Goal: Information Seeking & Learning: Learn about a topic

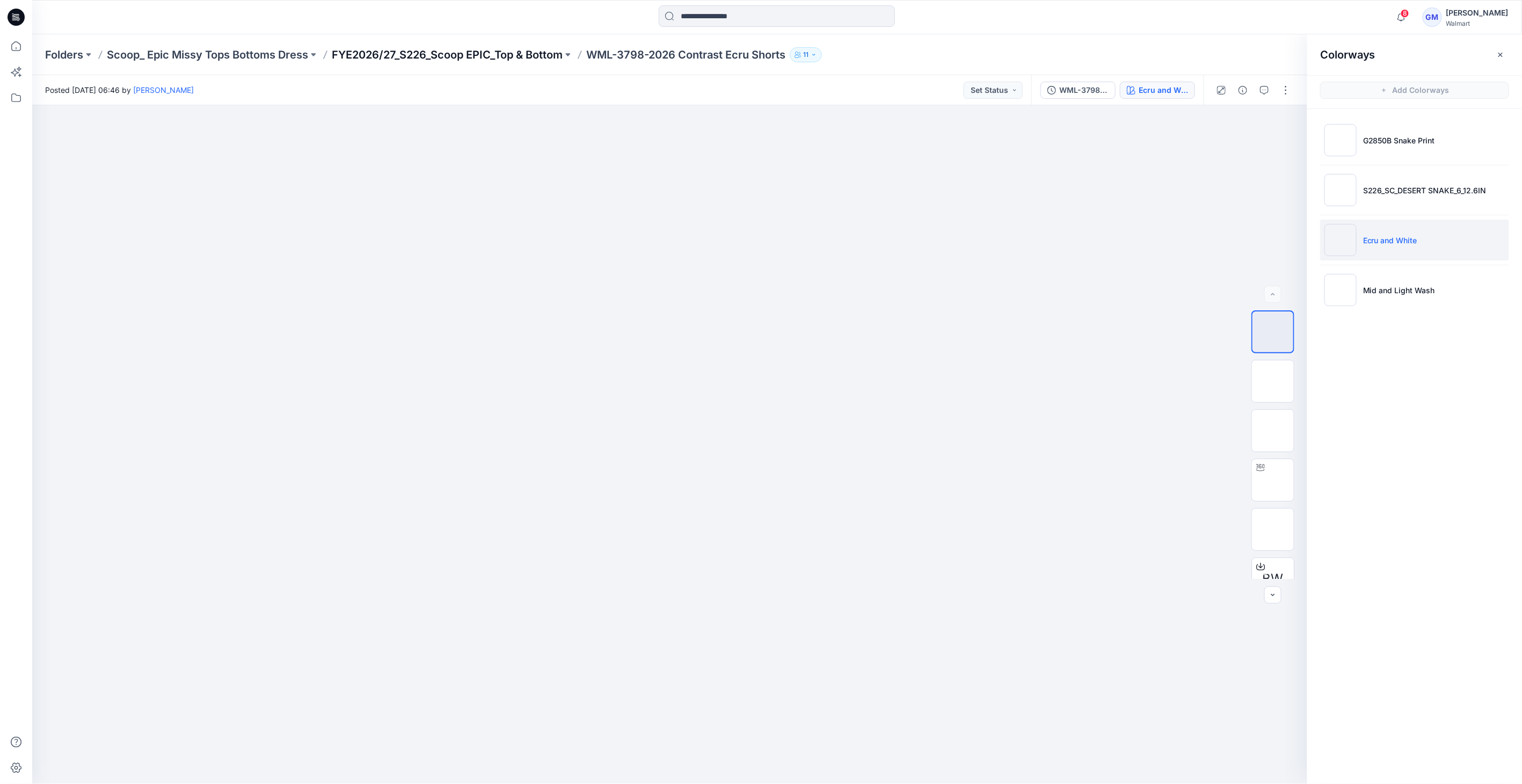
click at [391, 58] on p "FYE2026/27_S226_Scoop EPIC_Top & Bottom" at bounding box center [447, 54] width 231 height 15
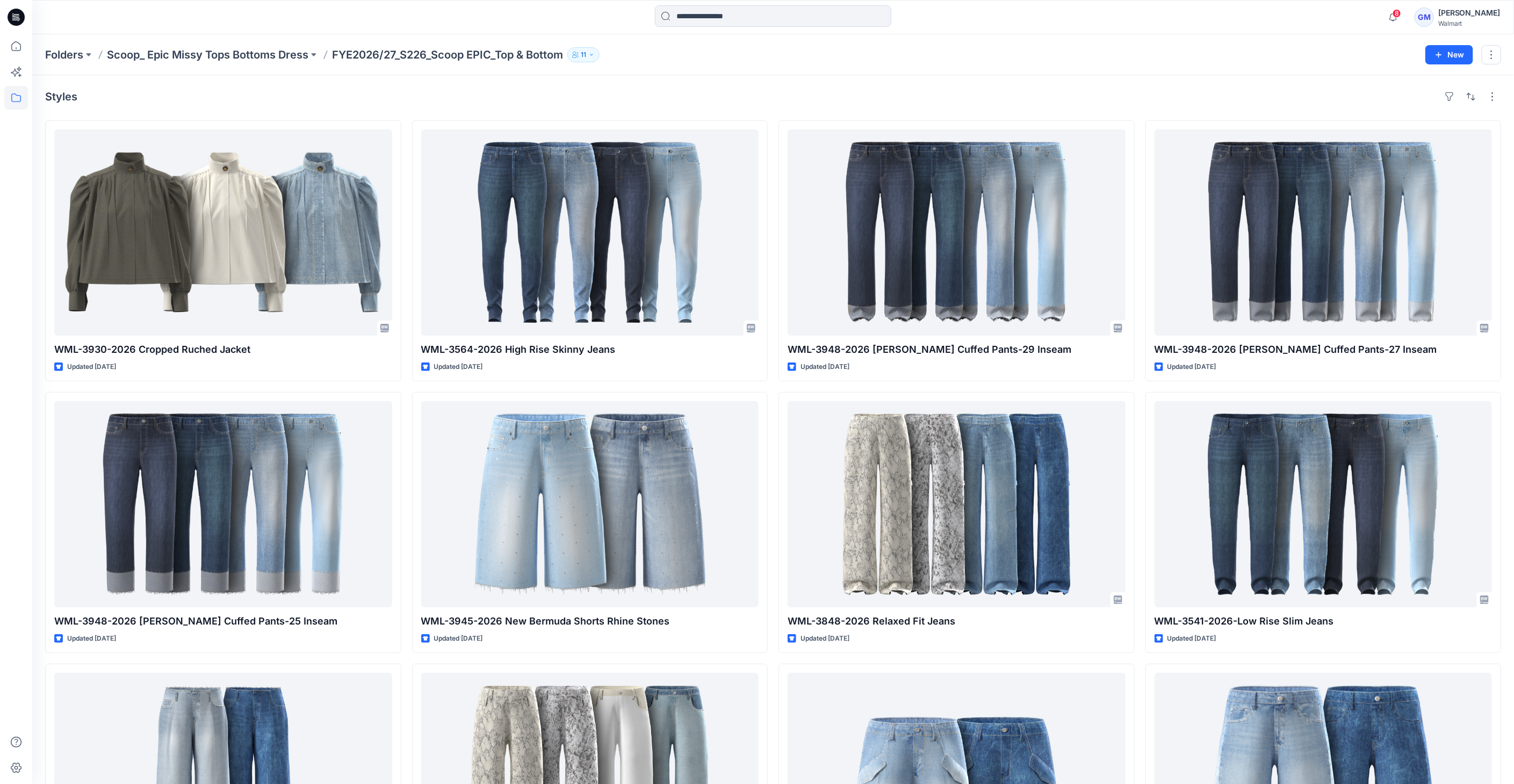
click at [20, 19] on icon at bounding box center [16, 17] width 17 height 17
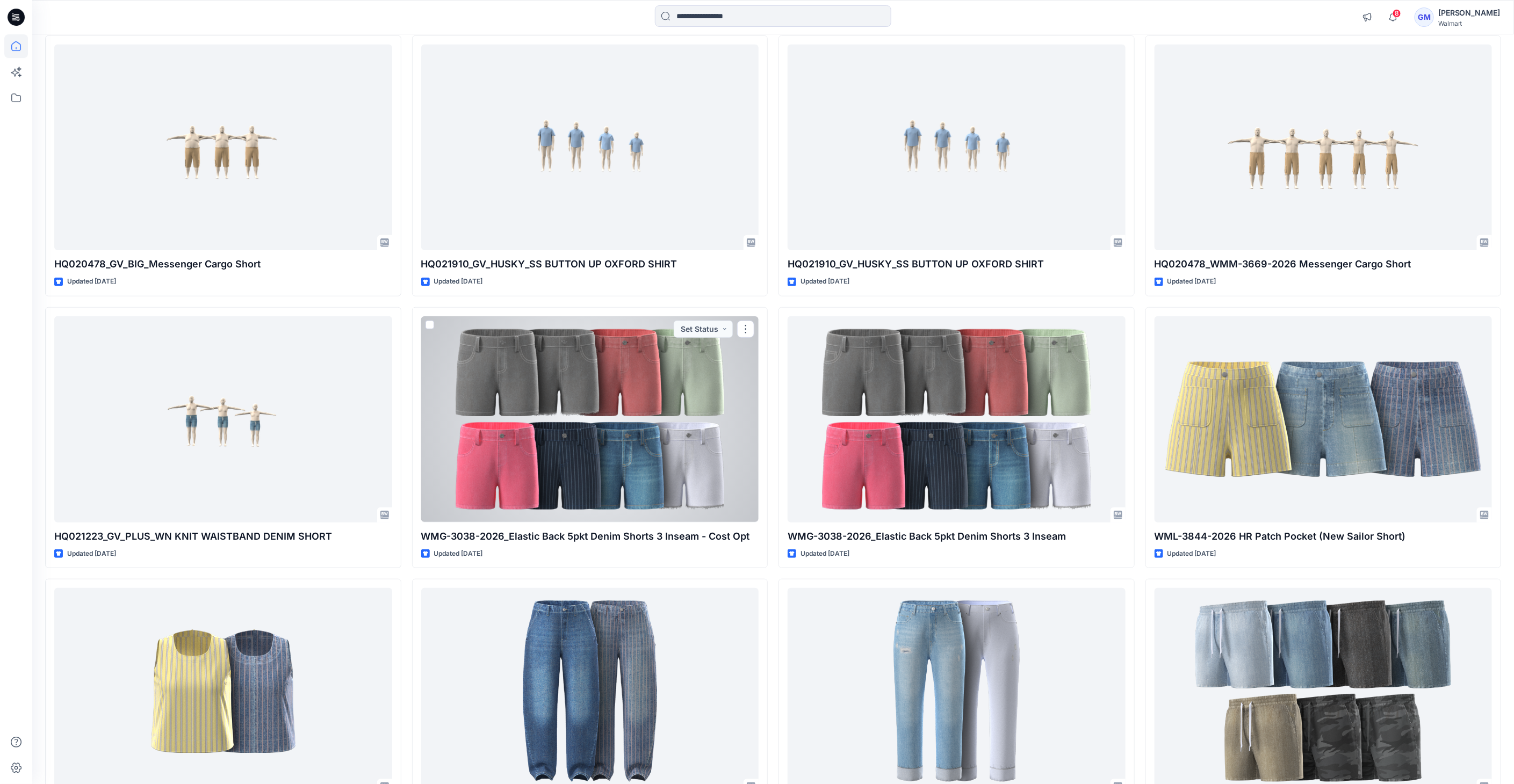
scroll to position [2965, 0]
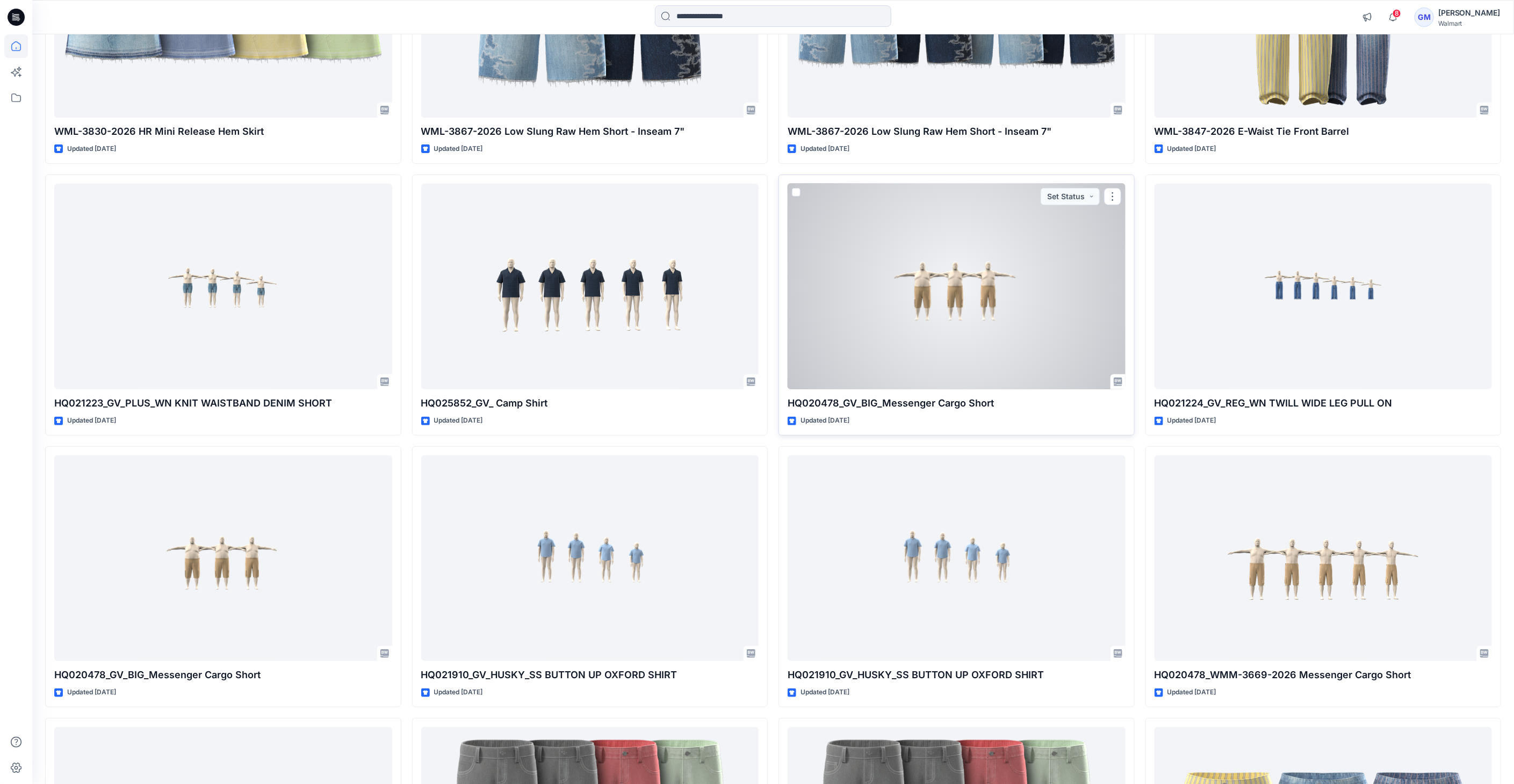
click at [905, 310] on div at bounding box center [957, 287] width 338 height 206
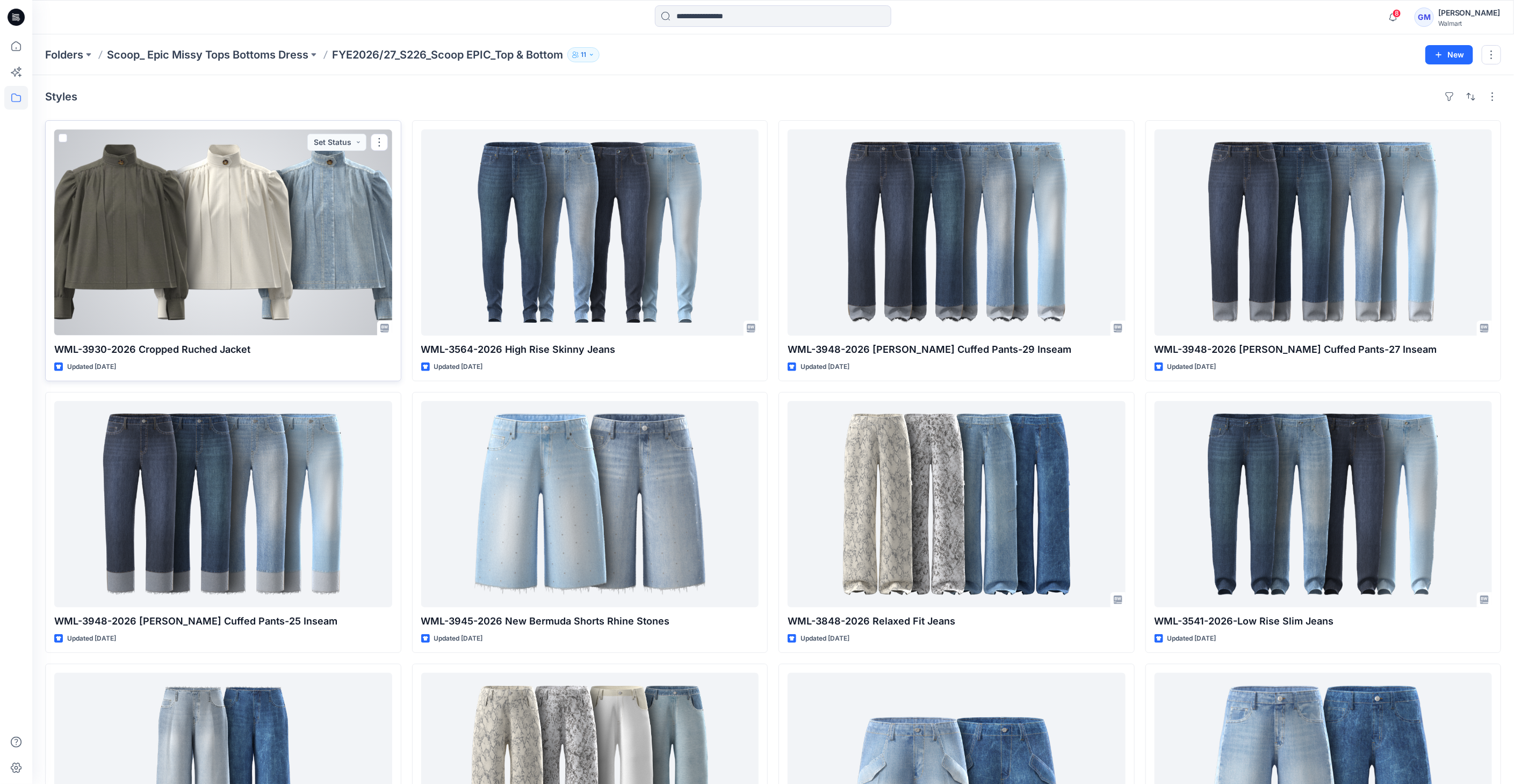
click at [353, 222] on div at bounding box center [223, 232] width 338 height 206
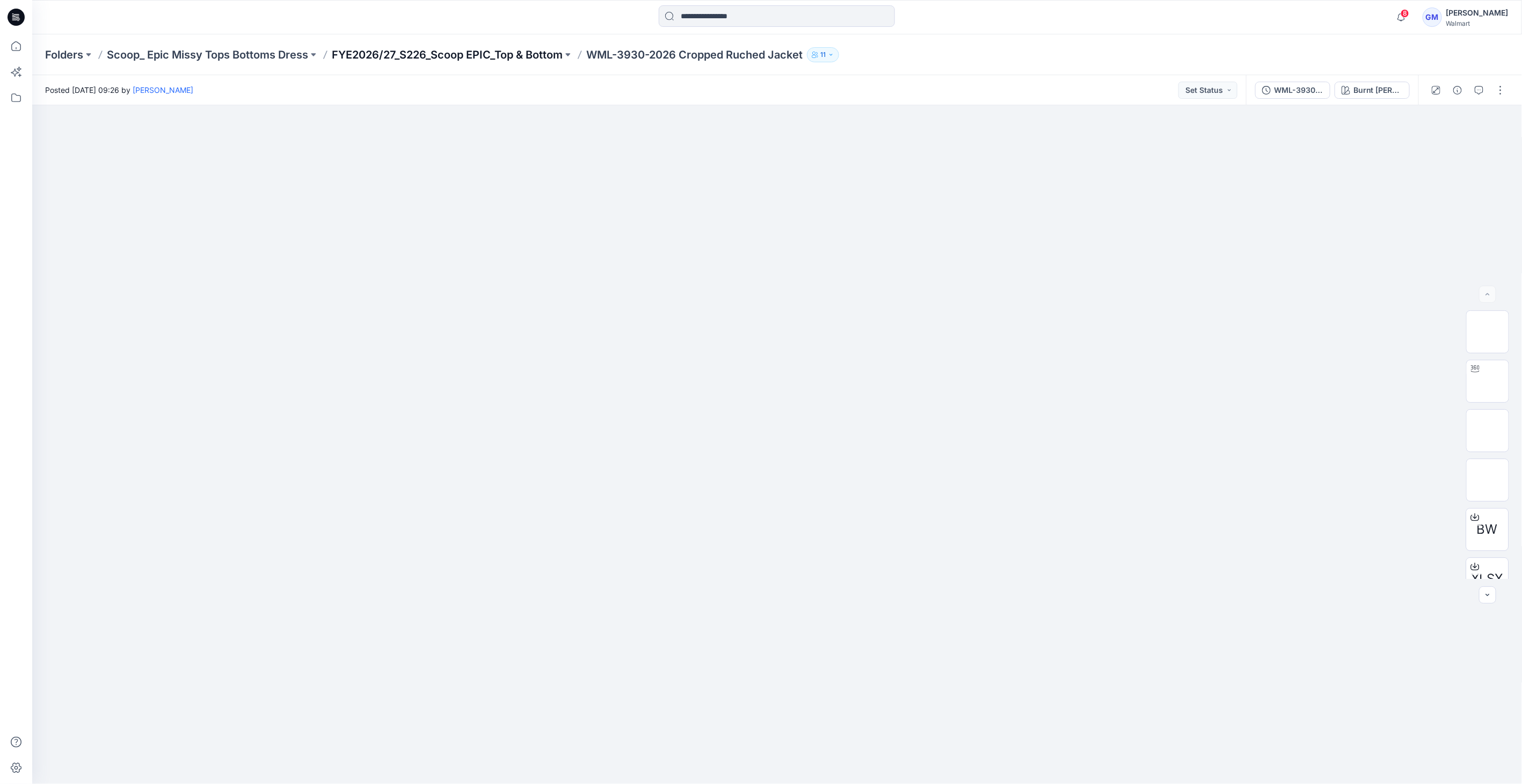
click at [503, 54] on p "FYE2026/27_S226_Scoop EPIC_Top & Bottom" at bounding box center [447, 54] width 231 height 15
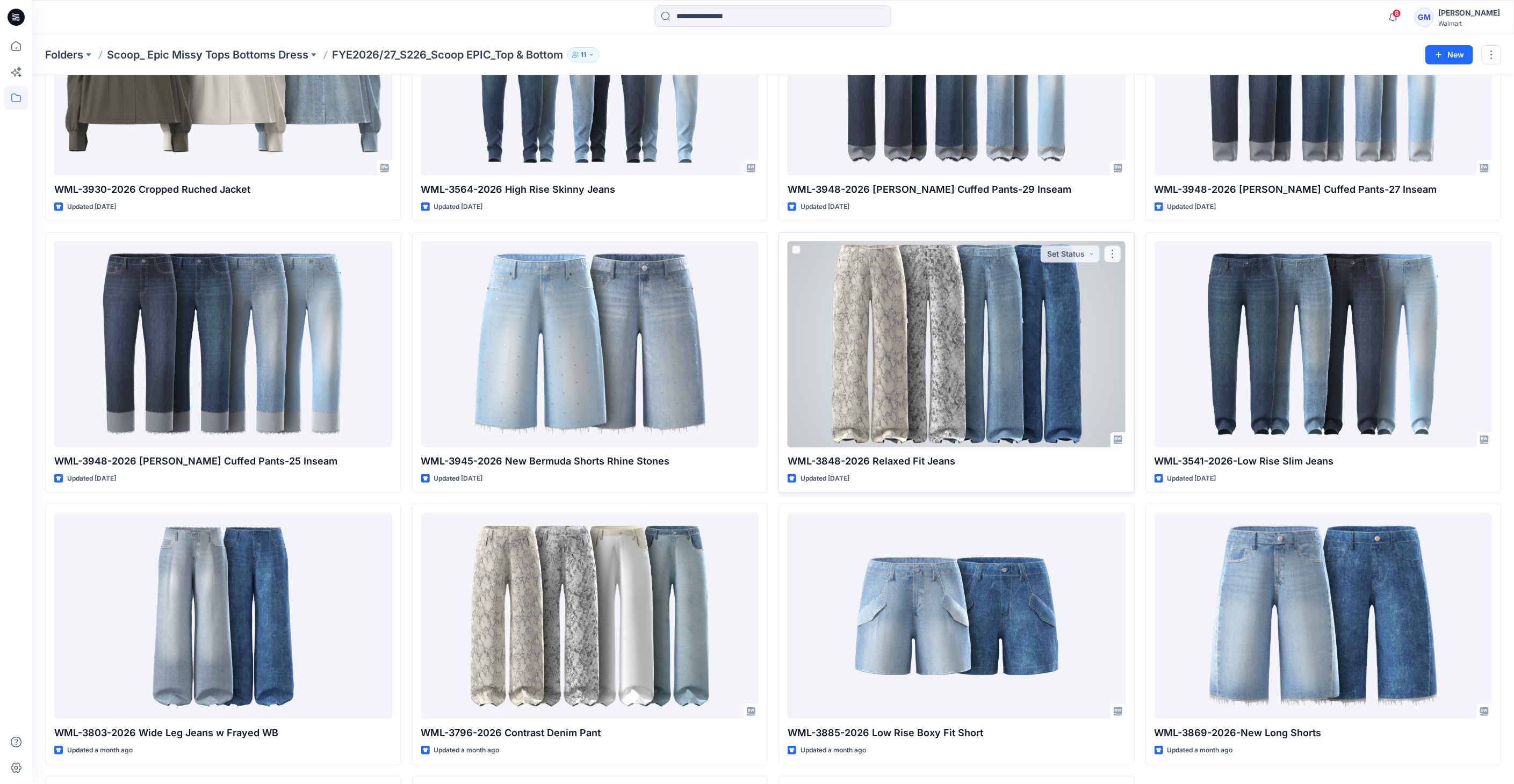
scroll to position [238, 0]
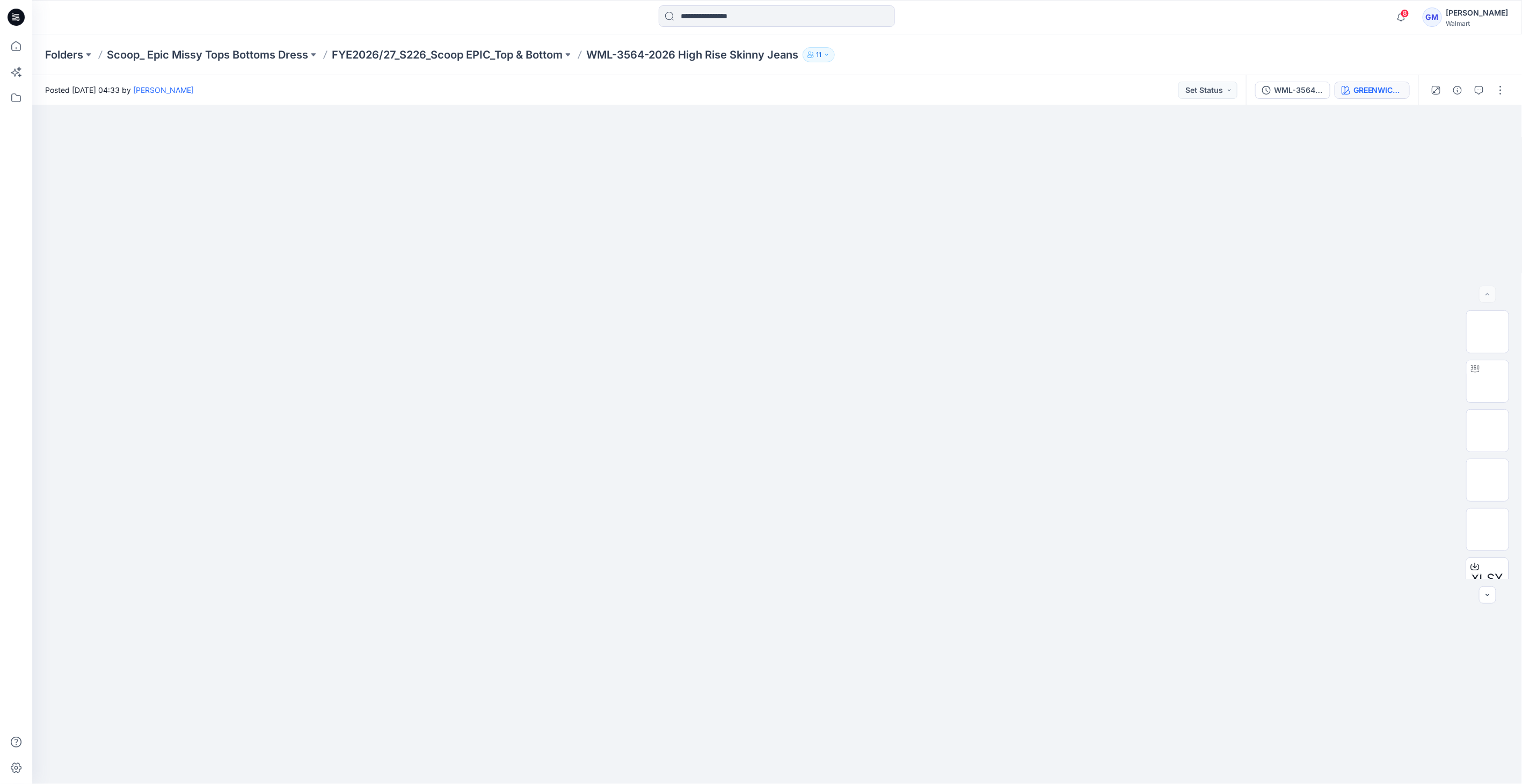
click at [1360, 89] on div "GREENWICH WASH" at bounding box center [1378, 90] width 50 height 12
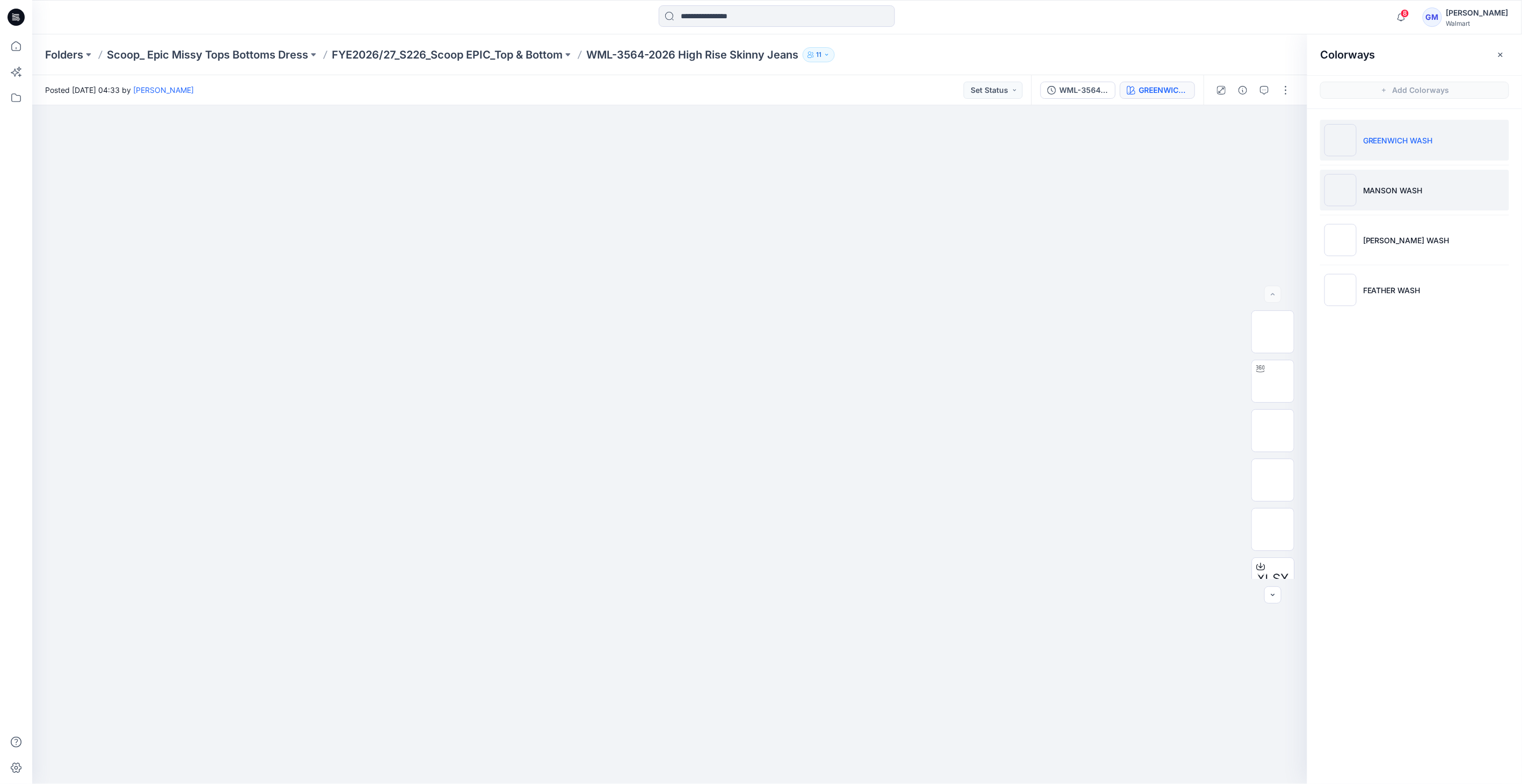
click at [1341, 191] on img at bounding box center [1341, 190] width 32 height 32
click at [1273, 480] on img at bounding box center [1273, 480] width 0 height 0
click at [1273, 529] on img at bounding box center [1273, 529] width 0 height 0
click at [1273, 579] on img at bounding box center [1273, 579] width 0 height 0
